Goal: Information Seeking & Learning: Find specific fact

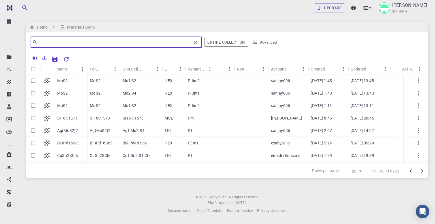
scroll to position [45, 0]
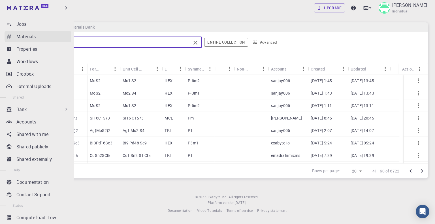
click at [24, 35] on p "Materials" at bounding box center [25, 36] width 19 height 7
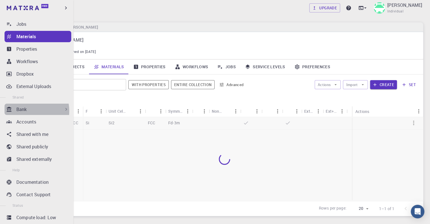
click at [24, 111] on p "Bank" at bounding box center [21, 109] width 10 height 7
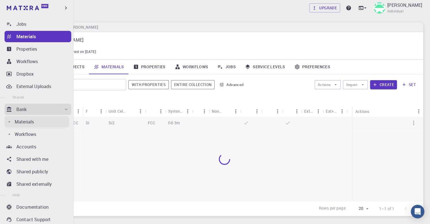
click at [31, 122] on p "Materials" at bounding box center [24, 121] width 19 height 7
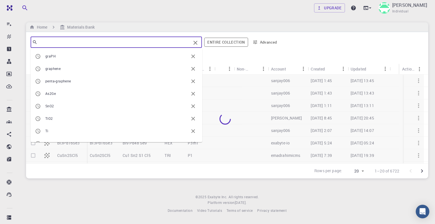
click at [115, 44] on input "text" at bounding box center [113, 42] width 153 height 8
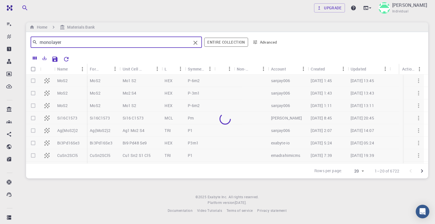
type input "monolayer"
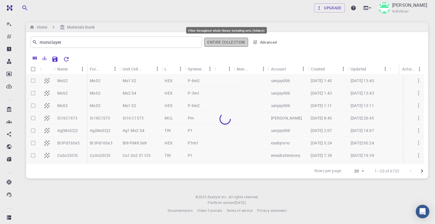
click at [223, 40] on button "Entire collection" at bounding box center [226, 42] width 44 height 9
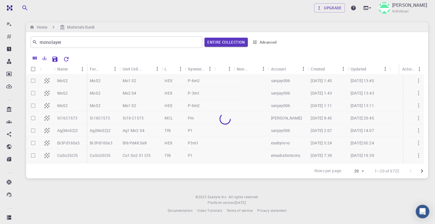
click at [305, 194] on footer "© 2025 Exabyte Inc. All rights reserved. Platform version [DATE] . Documentatio…" at bounding box center [226, 203] width 415 height 19
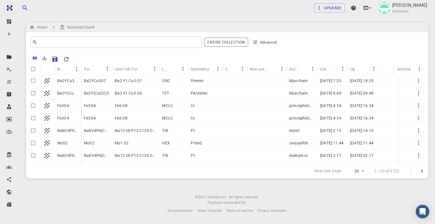
drag, startPoint x: 310, startPoint y: 194, endPoint x: 304, endPoint y: 196, distance: 5.5
click at [310, 194] on footer "© 2025 Exabyte Inc. All rights reserved. Platform version [DATE] . Documentatio…" at bounding box center [226, 203] width 415 height 19
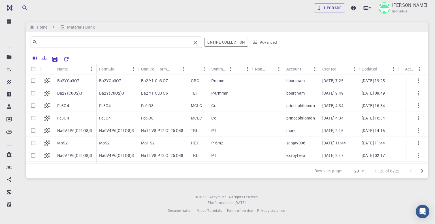
click at [87, 42] on input "text" at bounding box center [113, 42] width 153 height 8
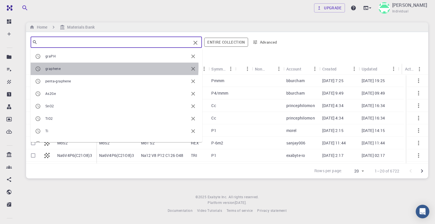
click at [72, 67] on span "graphene" at bounding box center [116, 69] width 143 height 6
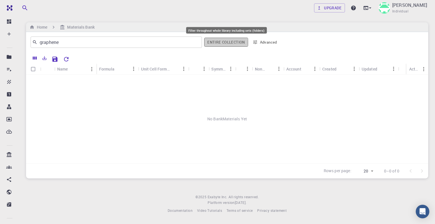
click at [226, 42] on button "Entire collection" at bounding box center [226, 42] width 44 height 9
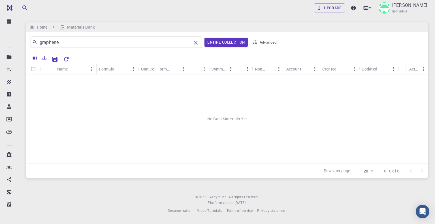
click at [139, 45] on input "graphene" at bounding box center [114, 42] width 154 height 8
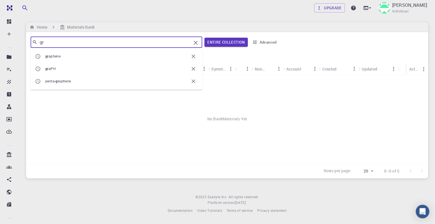
type input "g"
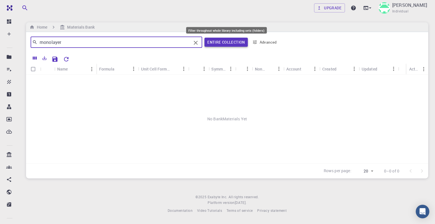
type input "monolayer"
click at [221, 43] on button "Entire collection" at bounding box center [225, 42] width 43 height 9
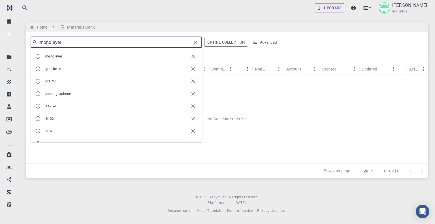
click at [76, 42] on input "monolayer" at bounding box center [113, 42] width 153 height 8
click at [196, 43] on icon "Clear" at bounding box center [195, 43] width 4 height 4
click at [195, 42] on icon "Clear" at bounding box center [195, 42] width 7 height 7
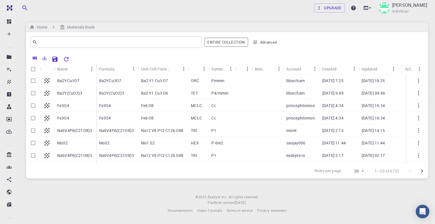
click at [86, 195] on footer "© 2025 Exabyte Inc. All rights reserved. Platform version [DATE] . Documentatio…" at bounding box center [226, 203] width 415 height 19
click at [69, 141] on div "MoS2" at bounding box center [75, 143] width 42 height 12
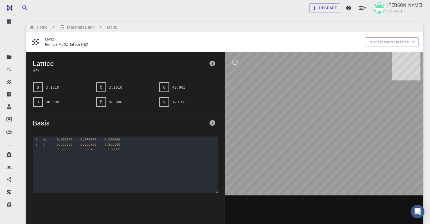
click at [46, 86] on pre "3.1610" at bounding box center [52, 87] width 13 height 10
copy pre "3.1610"
drag, startPoint x: 55, startPoint y: 143, endPoint x: 69, endPoint y: 142, distance: 14.4
click at [69, 142] on div "S 0.333300 0.666700 0.963300" at bounding box center [129, 144] width 177 height 5
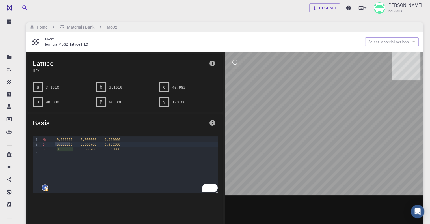
copy div "0.333300"
drag, startPoint x: 77, startPoint y: 143, endPoint x: 92, endPoint y: 143, distance: 14.4
click at [92, 143] on div "S 0.333300 0.666700 0.963300" at bounding box center [129, 144] width 177 height 5
copy div "0.666700"
drag, startPoint x: 98, startPoint y: 143, endPoint x: 115, endPoint y: 144, distance: 16.7
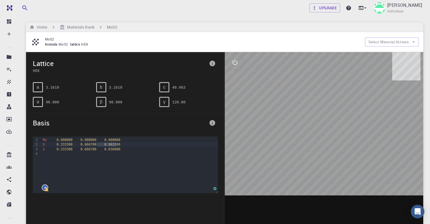
click at [115, 144] on div "S 0.333300 0.666700 0.963300" at bounding box center [129, 144] width 177 height 5
copy div "0.963300"
drag, startPoint x: 99, startPoint y: 148, endPoint x: 113, endPoint y: 148, distance: 14.7
click at [113, 148] on div "S 0.333300 0.666700 0.036800" at bounding box center [129, 149] width 177 height 5
copy div "0.036800"
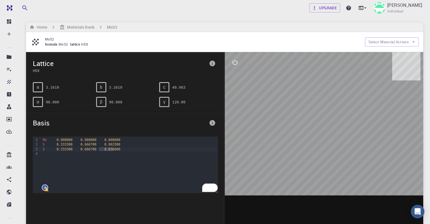
click at [86, 66] on span "Lattice" at bounding box center [120, 63] width 174 height 9
click at [316, 117] on div at bounding box center [324, 140] width 199 height 176
drag, startPoint x: 325, startPoint y: 107, endPoint x: 292, endPoint y: 137, distance: 44.5
click at [295, 137] on div at bounding box center [324, 140] width 199 height 176
click at [288, 124] on div at bounding box center [324, 140] width 199 height 176
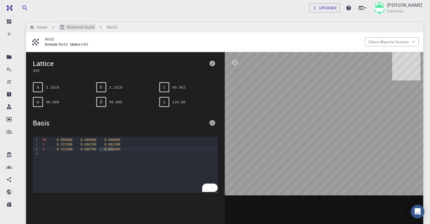
click at [86, 27] on h6 "Materials Bank" at bounding box center [79, 27] width 29 height 6
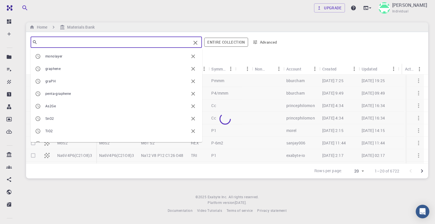
click at [84, 43] on input "text" at bounding box center [113, 42] width 153 height 8
